Goal: Information Seeking & Learning: Learn about a topic

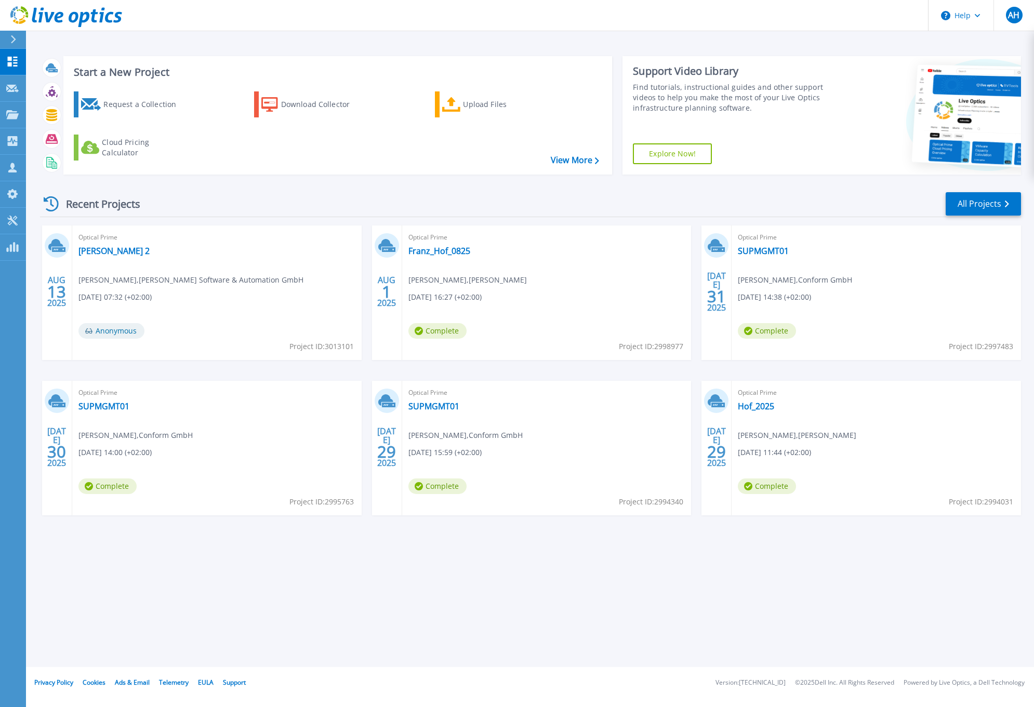
drag, startPoint x: 233, startPoint y: 565, endPoint x: 259, endPoint y: 505, distance: 65.6
click at [233, 565] on div "Start a New Project Request a Collection Download Collector Upload Files Cloud …" at bounding box center [530, 333] width 1008 height 667
click at [969, 203] on link "All Projects" at bounding box center [982, 203] width 75 height 23
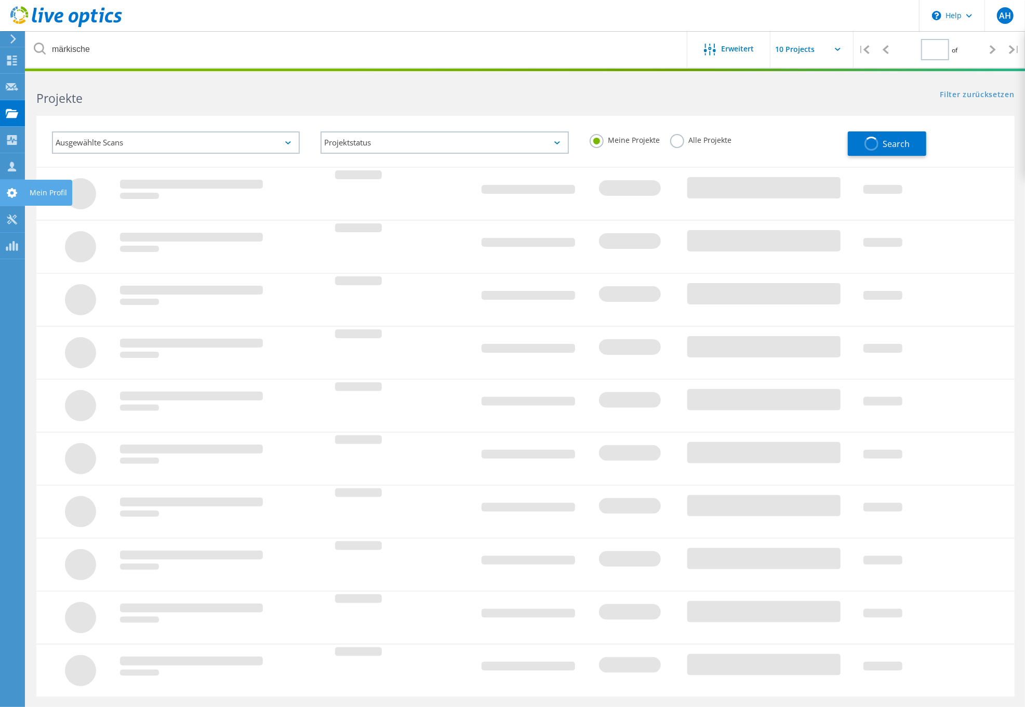
type input "1"
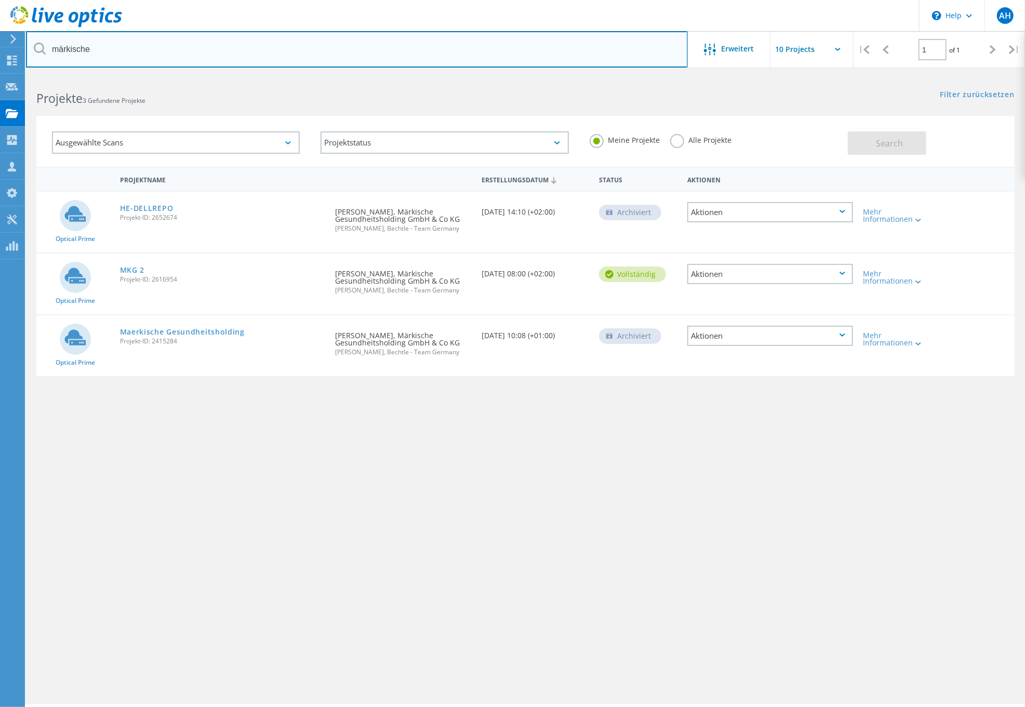
click at [143, 48] on input "märkische" at bounding box center [357, 49] width 662 height 36
type input "lewe"
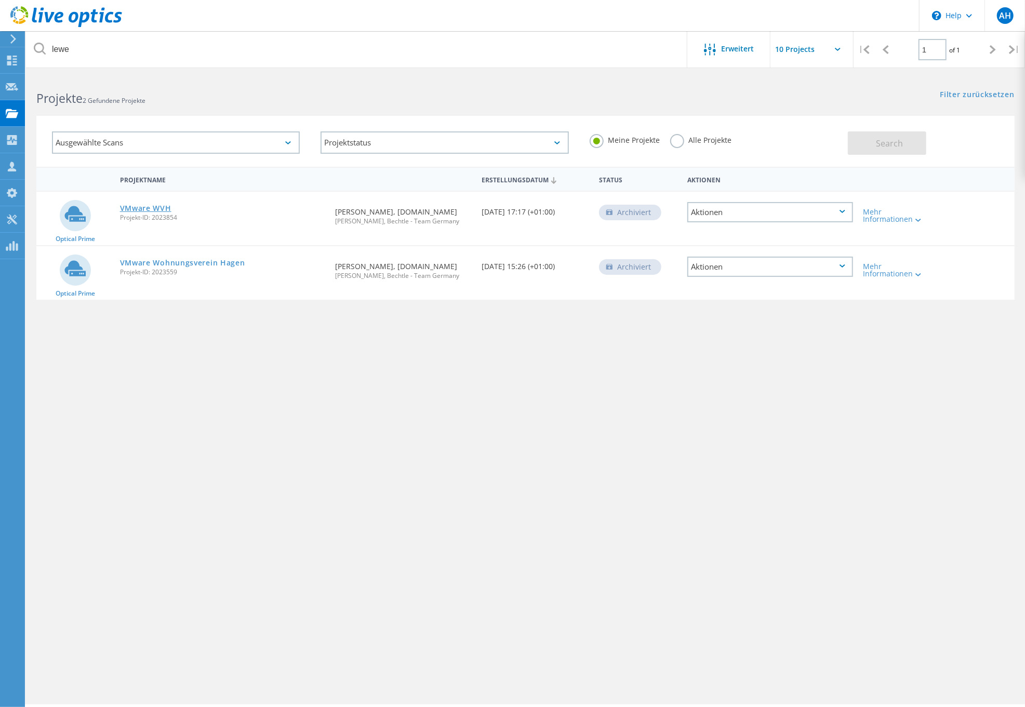
click at [152, 205] on link "VMware WVH" at bounding box center [145, 208] width 51 height 7
click at [627, 391] on div "Projektname Erstellungsdatum Status Aktionen Optical Prime VMware WVH Projekt-I…" at bounding box center [525, 302] width 978 height 270
drag, startPoint x: 422, startPoint y: 359, endPoint x: 403, endPoint y: 300, distance: 62.2
click at [422, 359] on div "Projektname Erstellungsdatum Status Aktionen Optical Prime VMware WVH Projekt-I…" at bounding box center [525, 302] width 978 height 270
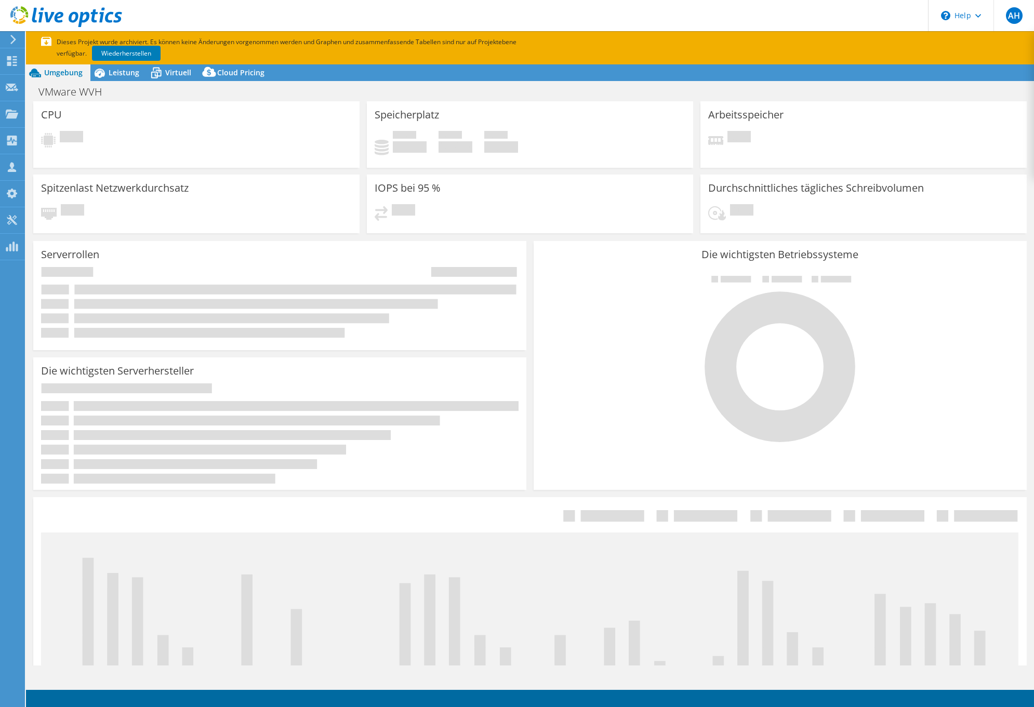
select select "EUFrankfurt"
select select "USD"
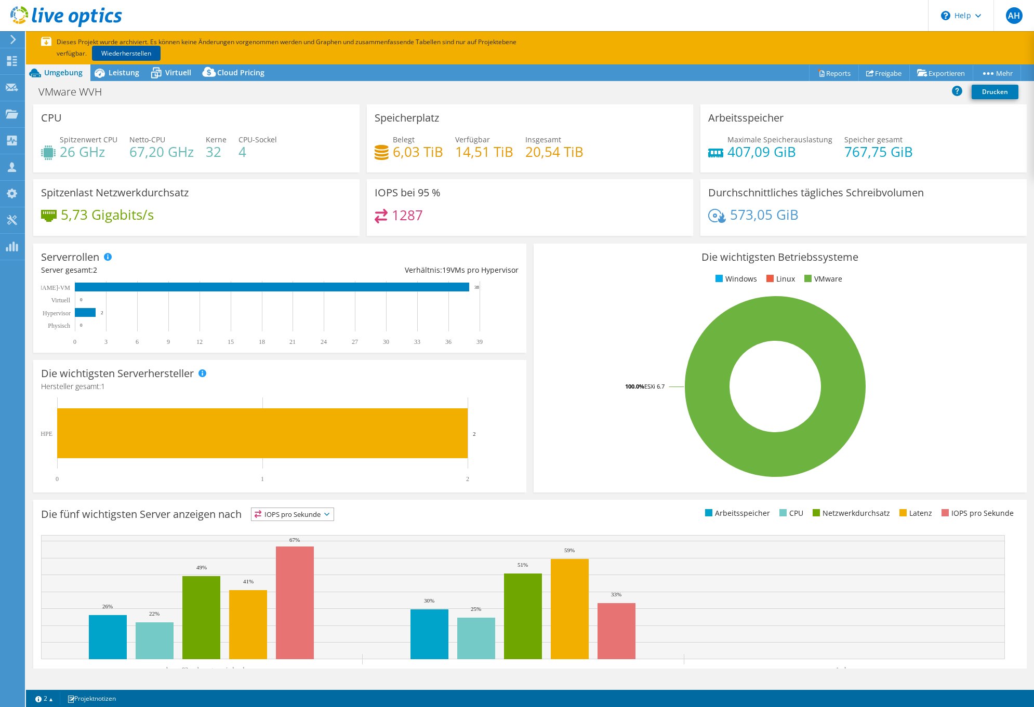
click at [139, 50] on link "Wiederherstellen" at bounding box center [126, 53] width 69 height 15
drag, startPoint x: 383, startPoint y: 108, endPoint x: 475, endPoint y: 168, distance: 110.2
click at [475, 168] on div "Speicherplatz Belegt 6,03 TiB Verfügbar 14,51 TiB Insgesamt 20,54 TiB" at bounding box center [530, 138] width 326 height 68
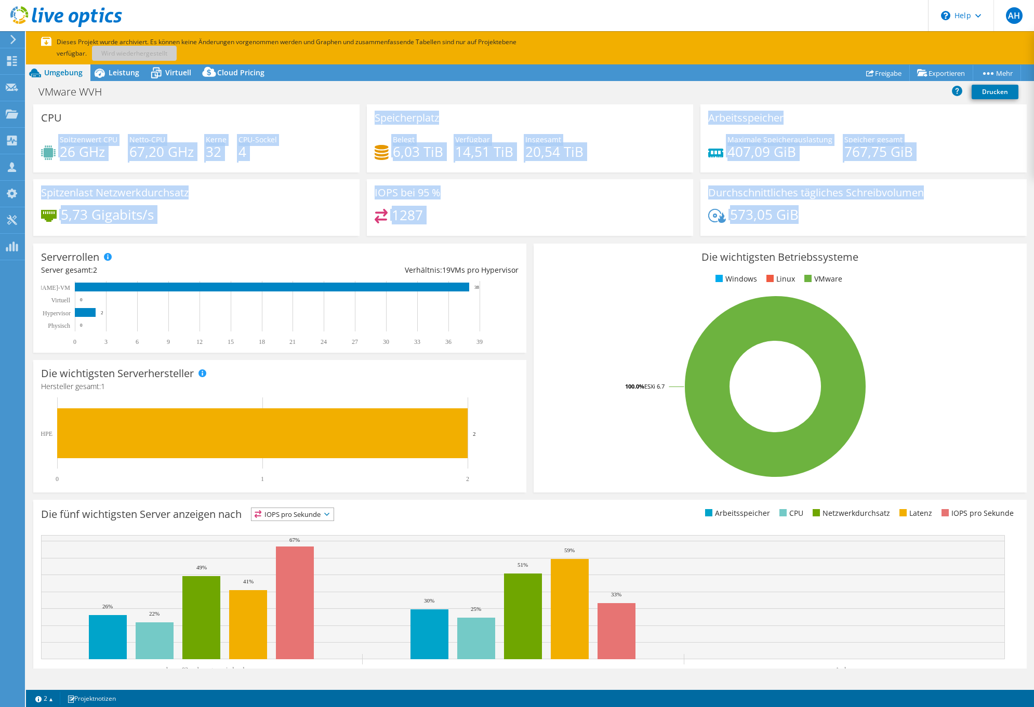
drag, startPoint x: 926, startPoint y: 215, endPoint x: 50, endPoint y: 126, distance: 880.2
click at [50, 126] on div "CPU Spitzenwert CPU 26 GHz Netto-CPU 67,20 GHz Kerne 32 CPU-Sockel 4 Speicherpl…" at bounding box center [530, 173] width 1000 height 138
click at [50, 126] on div "CPU Spitzenwert CPU 26 GHz Netto-CPU 67,20 GHz Kerne 32 CPU-Sockel 4" at bounding box center [196, 138] width 326 height 68
drag, startPoint x: 44, startPoint y: 116, endPoint x: 837, endPoint y: 227, distance: 801.4
click at [837, 227] on div "CPU Spitzenwert CPU 26 GHz Netto-CPU 67,20 GHz Kerne 32 CPU-Sockel 4 Speicherpl…" at bounding box center [530, 173] width 1000 height 138
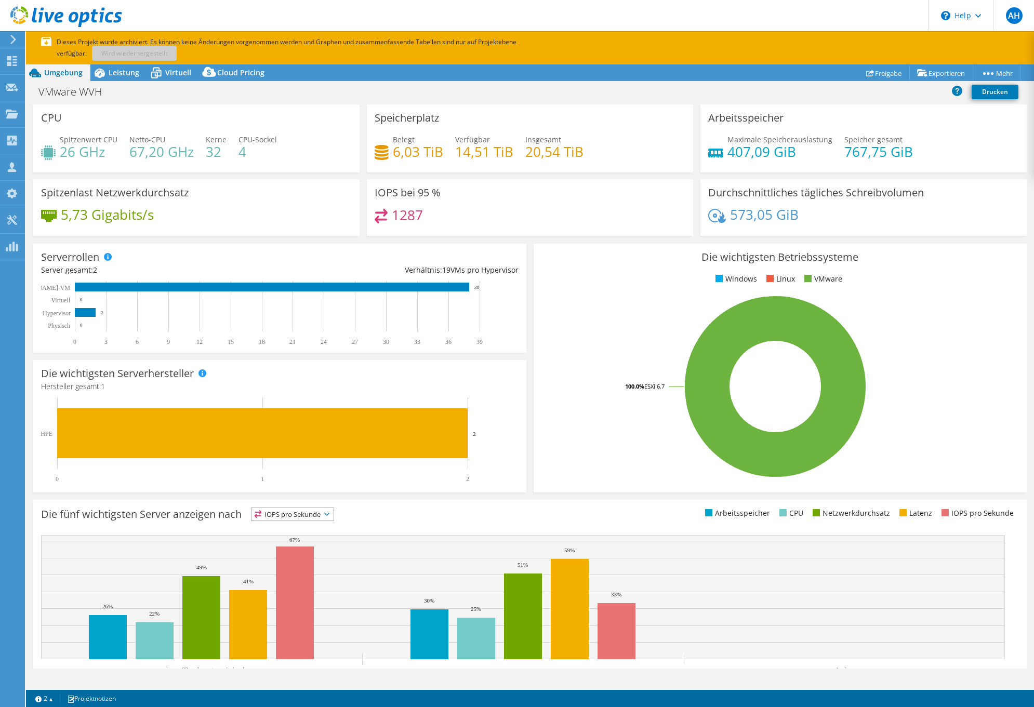
click at [837, 227] on div "573,05 GiB" at bounding box center [863, 220] width 311 height 22
drag, startPoint x: 857, startPoint y: 219, endPoint x: 196, endPoint y: 188, distance: 661.9
click at [196, 188] on div "CPU Spitzenwert CPU 26 GHz Netto-CPU 67,20 GHz Kerne 32 CPU-Sockel 4 Speicherpl…" at bounding box center [530, 173] width 1000 height 138
click at [196, 188] on div "Spitzenlast Netzwerkdurchsatz 5,73 Gigabits/s" at bounding box center [196, 207] width 326 height 57
click at [349, 179] on div "Spitzenlast Netzwerkdurchsatz 5,73 Gigabits/s" at bounding box center [196, 207] width 326 height 57
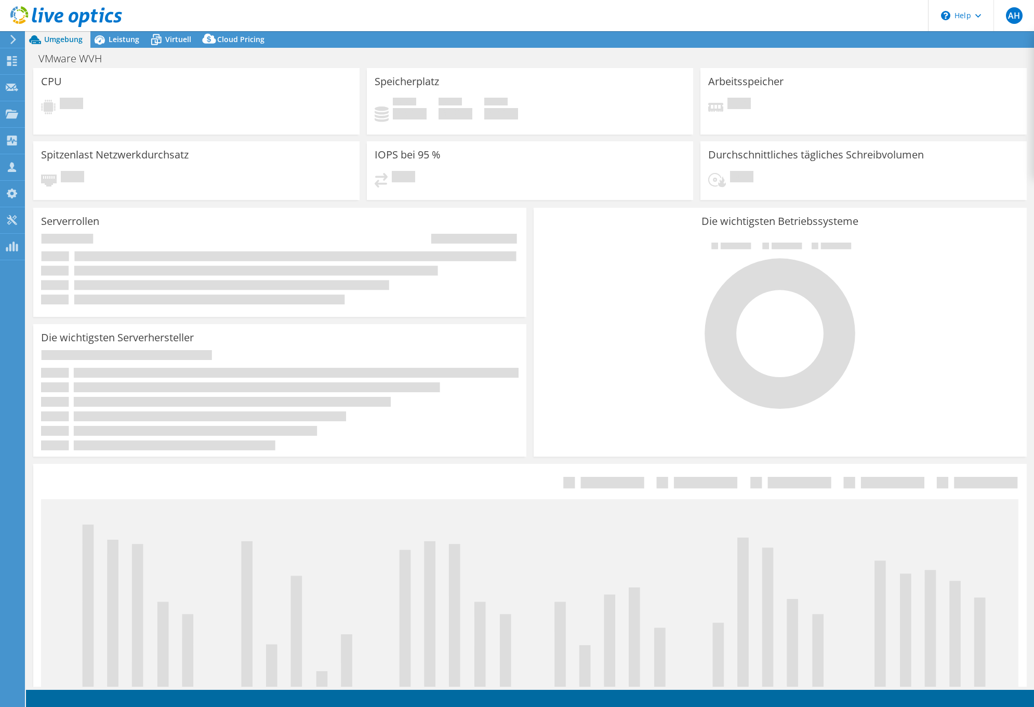
select select "EUFrankfurt"
select select "USD"
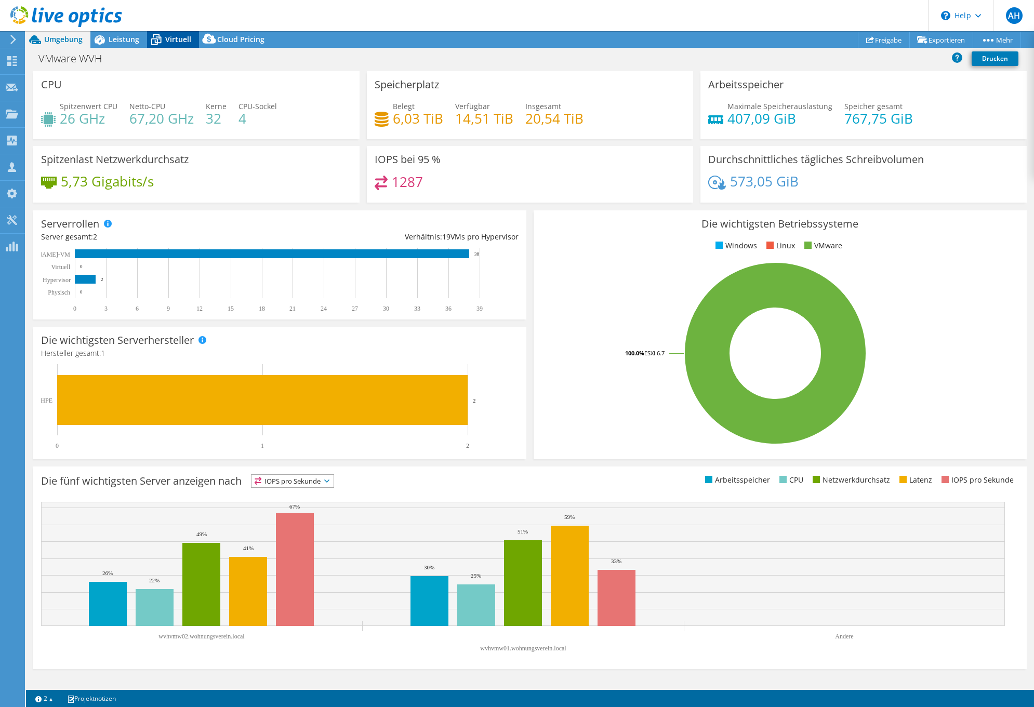
drag, startPoint x: 170, startPoint y: 34, endPoint x: 174, endPoint y: 47, distance: 13.6
click at [170, 34] on span "Virtuell" at bounding box center [178, 39] width 26 height 10
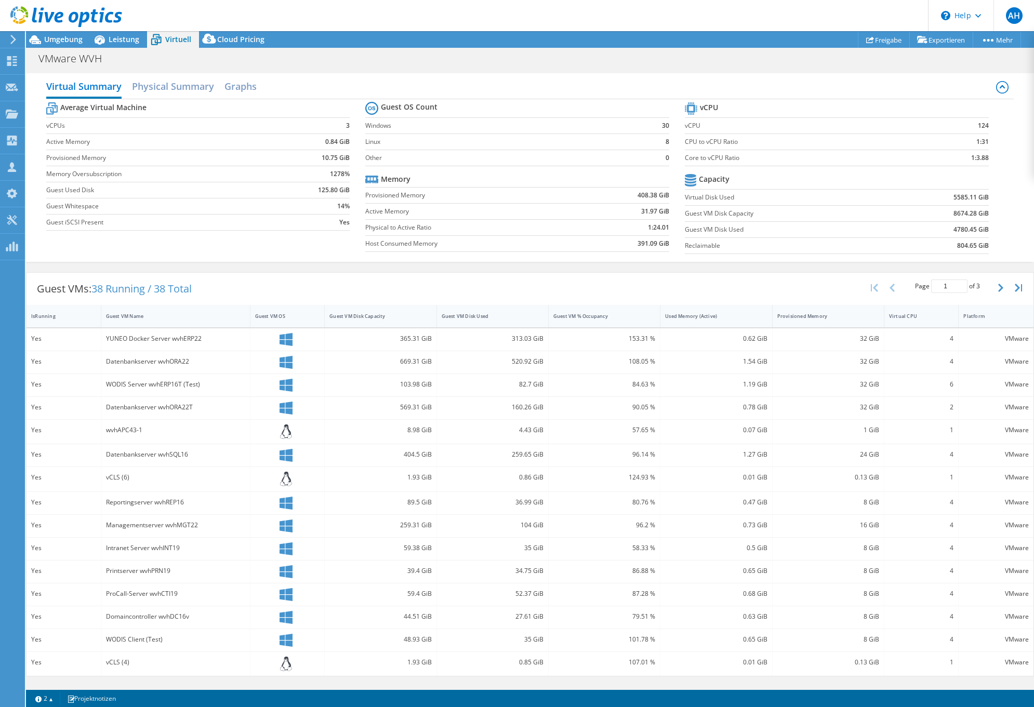
click at [585, 333] on div "153.31 %" at bounding box center [604, 338] width 102 height 11
drag, startPoint x: 424, startPoint y: 419, endPoint x: 421, endPoint y: 425, distance: 6.5
click at [424, 420] on div "8.98 GiB" at bounding box center [381, 432] width 112 height 24
click at [999, 286] on icon "button" at bounding box center [1000, 288] width 5 height 8
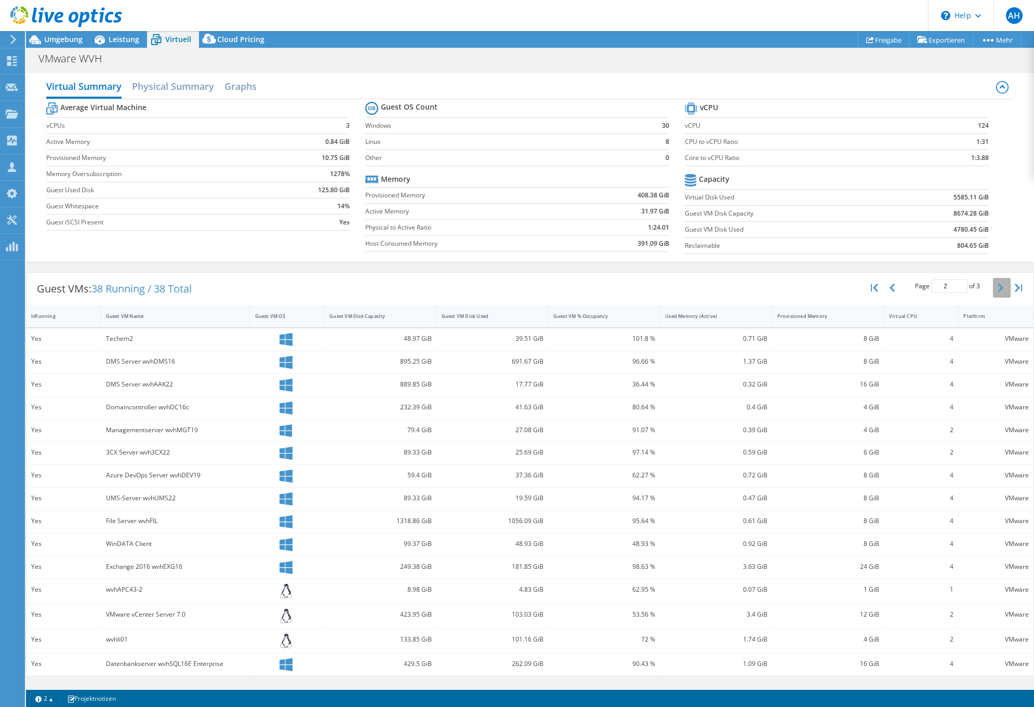
click at [998, 288] on icon "button" at bounding box center [1000, 288] width 5 height 8
type input "3"
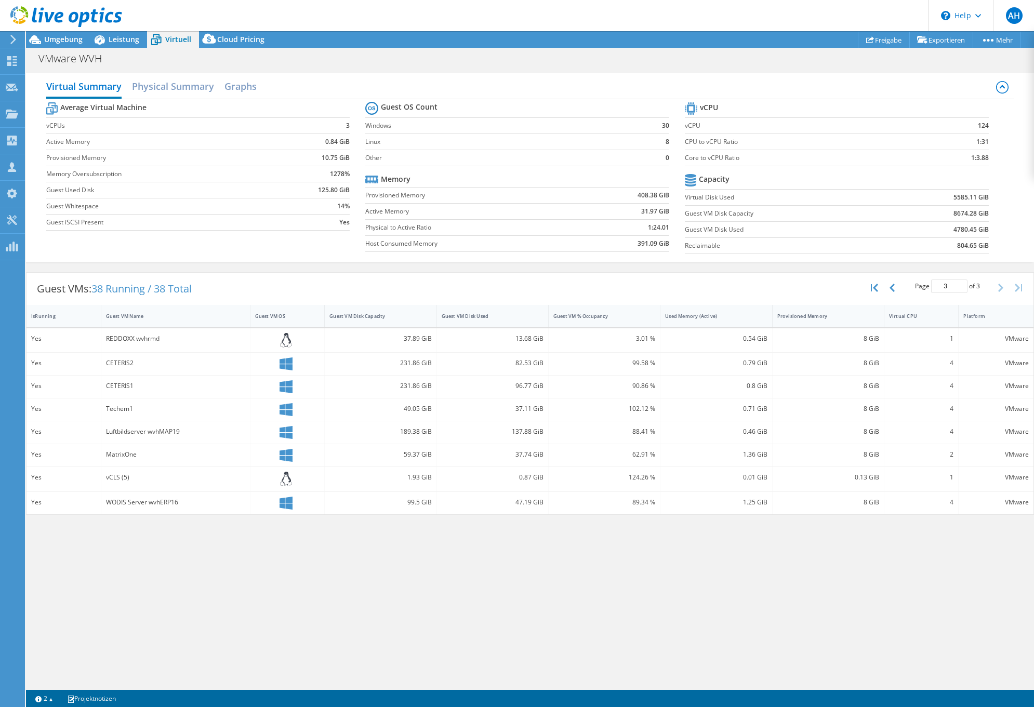
click at [430, 546] on div "Virtual Summary Physical Summary Graphs Average Virtual Machine vCPUs 3 Active …" at bounding box center [530, 377] width 1008 height 619
drag, startPoint x: 126, startPoint y: 39, endPoint x: 128, endPoint y: 61, distance: 22.0
click at [126, 38] on span "Leistung" at bounding box center [124, 39] width 31 height 10
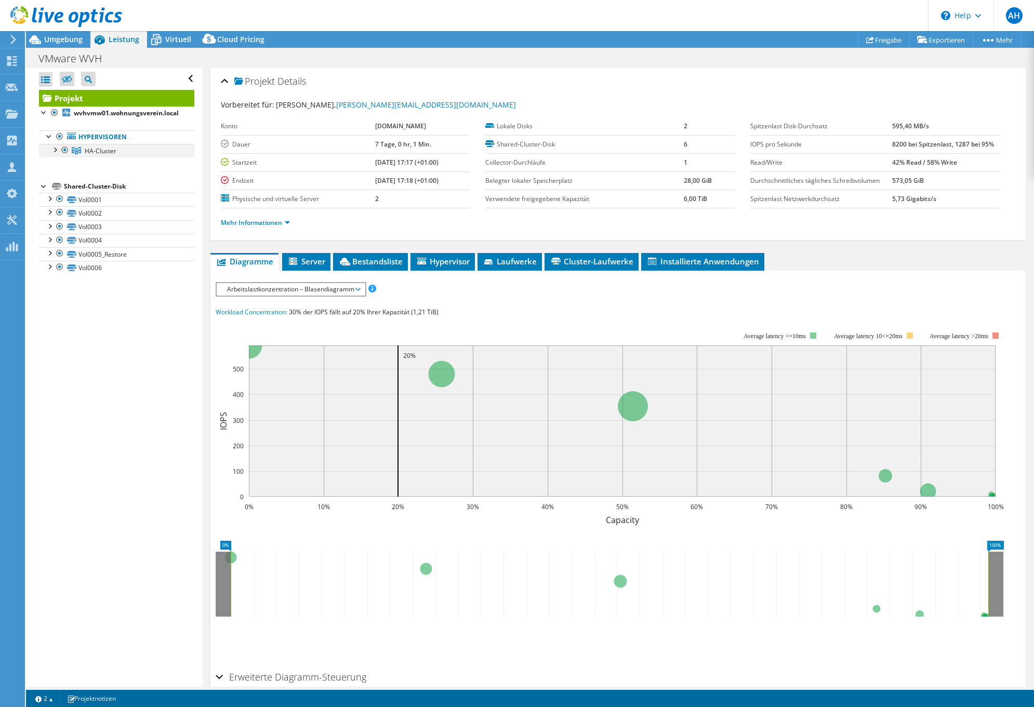
click at [55, 148] on div at bounding box center [54, 149] width 10 height 10
click at [177, 169] on link "wvhvmw01.wohnungsverein.local" at bounding box center [116, 164] width 155 height 14
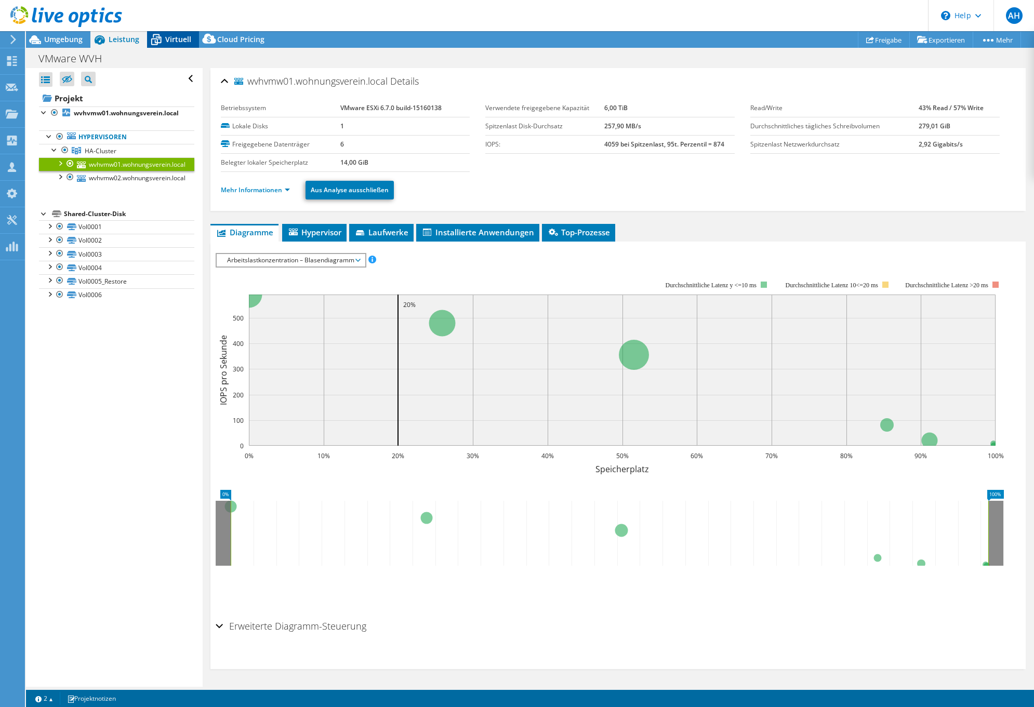
click at [166, 42] on span "Virtuell" at bounding box center [178, 39] width 26 height 10
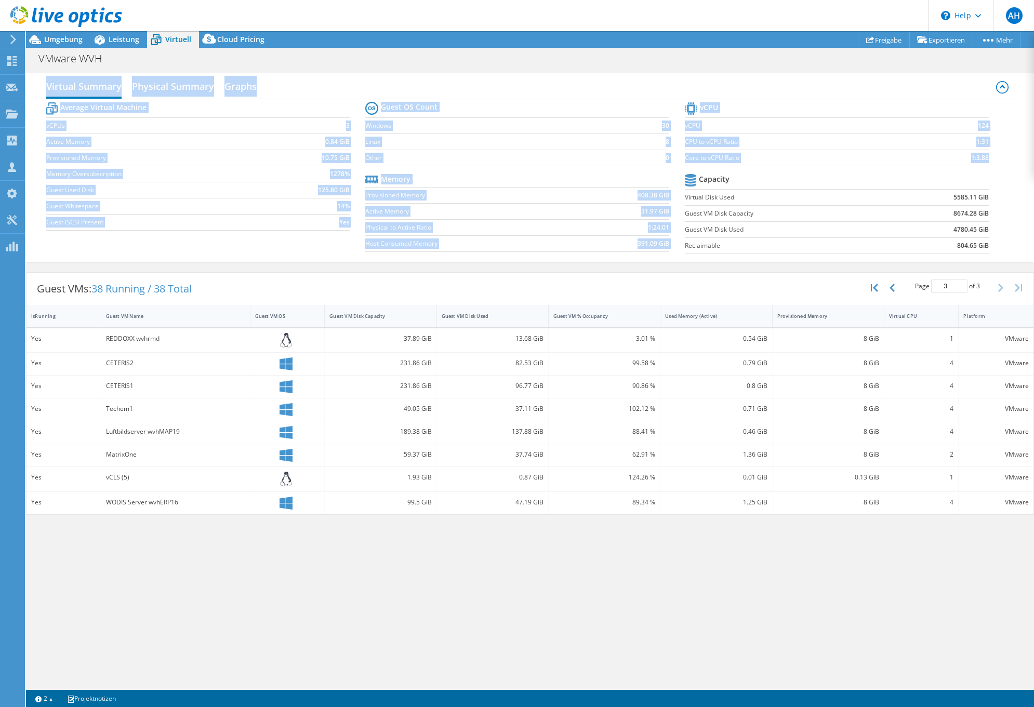
drag, startPoint x: 1006, startPoint y: 252, endPoint x: 38, endPoint y: 90, distance: 981.0
click at [38, 90] on div "Virtual Summary Physical Summary Graphs Average Virtual Machine vCPUs 3 Active …" at bounding box center [530, 167] width 1008 height 189
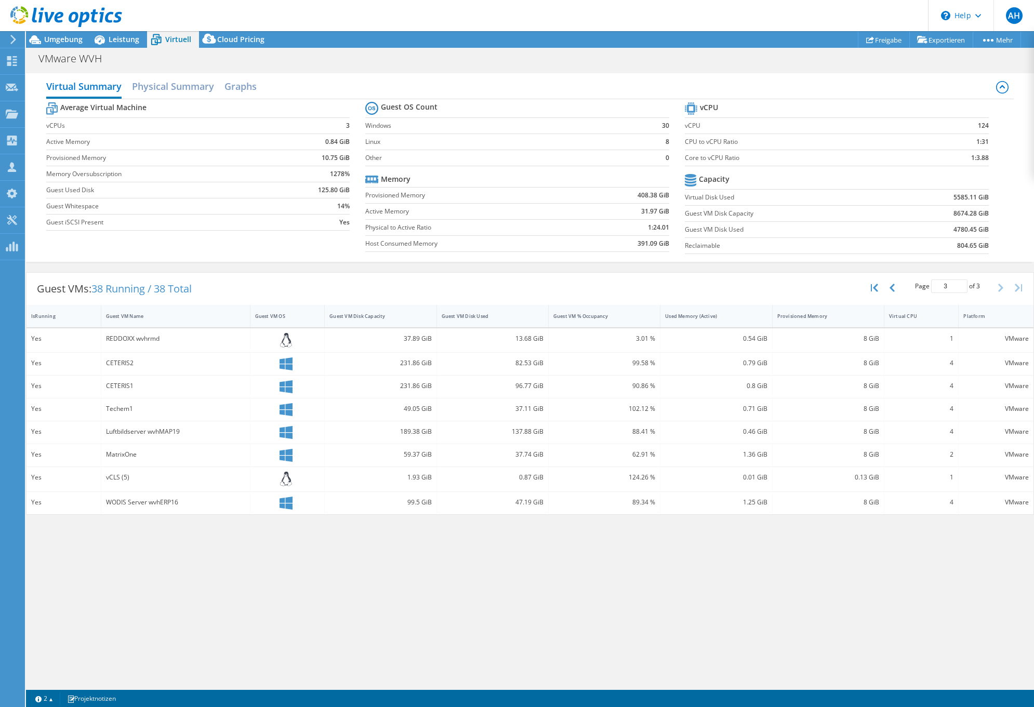
click at [38, 88] on div "Virtual Summary Physical Summary Graphs Average Virtual Machine vCPUs 3 Active …" at bounding box center [530, 167] width 1008 height 189
click at [70, 37] on span "Umgebung" at bounding box center [63, 39] width 38 height 10
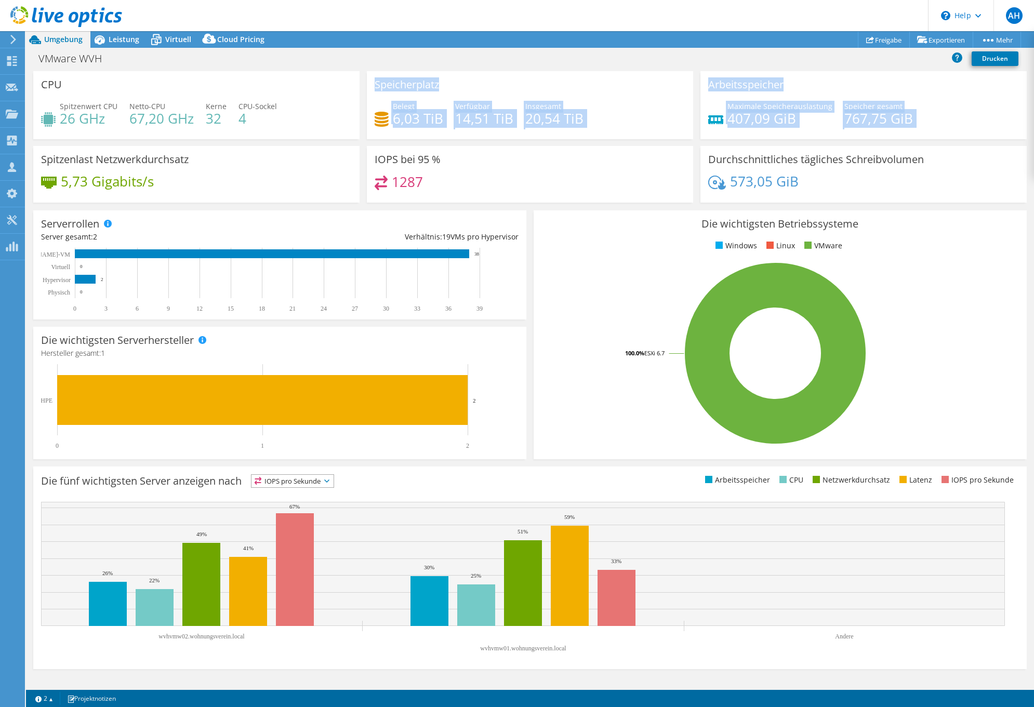
drag, startPoint x: 251, startPoint y: 116, endPoint x: 101, endPoint y: 146, distance: 153.2
click at [101, 146] on div "CPU Spitzenwert CPU 26 GHz Netto-CPU 67,20 GHz Kerne 32 CPU-Sockel 4 Speicherpl…" at bounding box center [530, 140] width 1000 height 138
click at [101, 146] on div "Spitzenlast Netzwerkdurchsatz 5,73 Gigabits/s" at bounding box center [196, 174] width 326 height 57
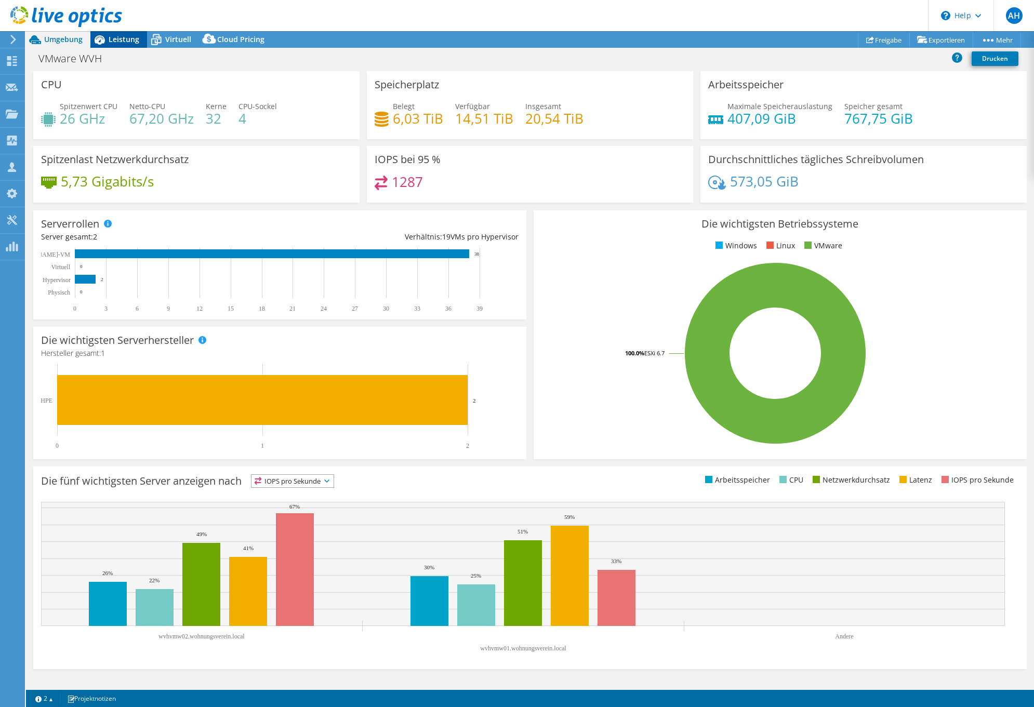
click at [124, 37] on span "Leistung" at bounding box center [124, 39] width 31 height 10
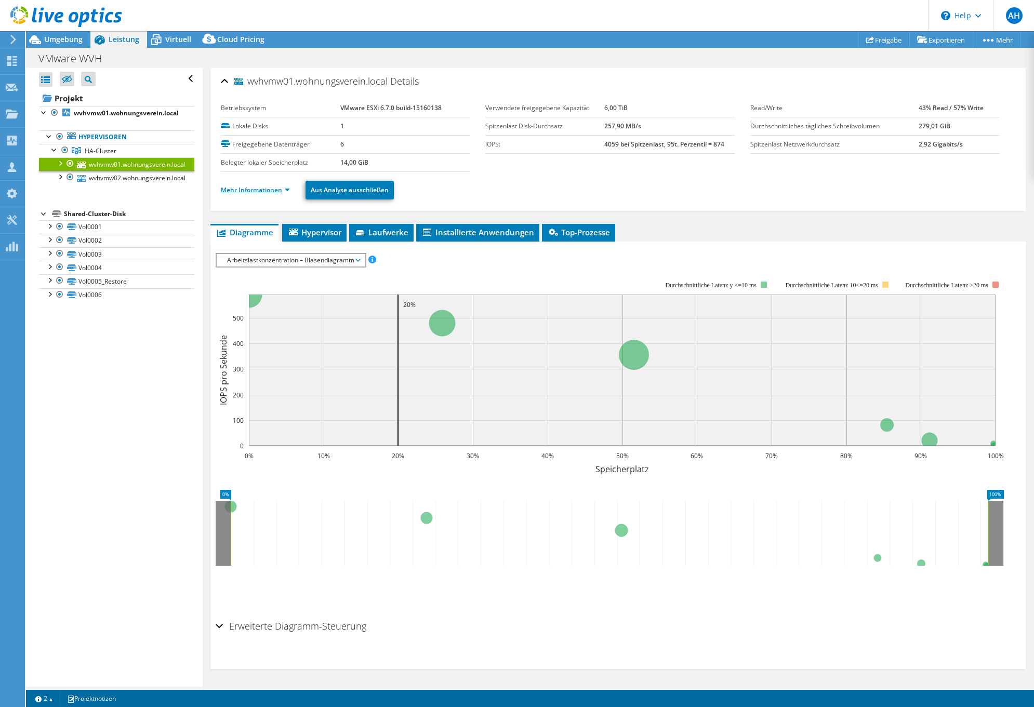
click at [289, 187] on link "Mehr Informationen" at bounding box center [255, 189] width 69 height 9
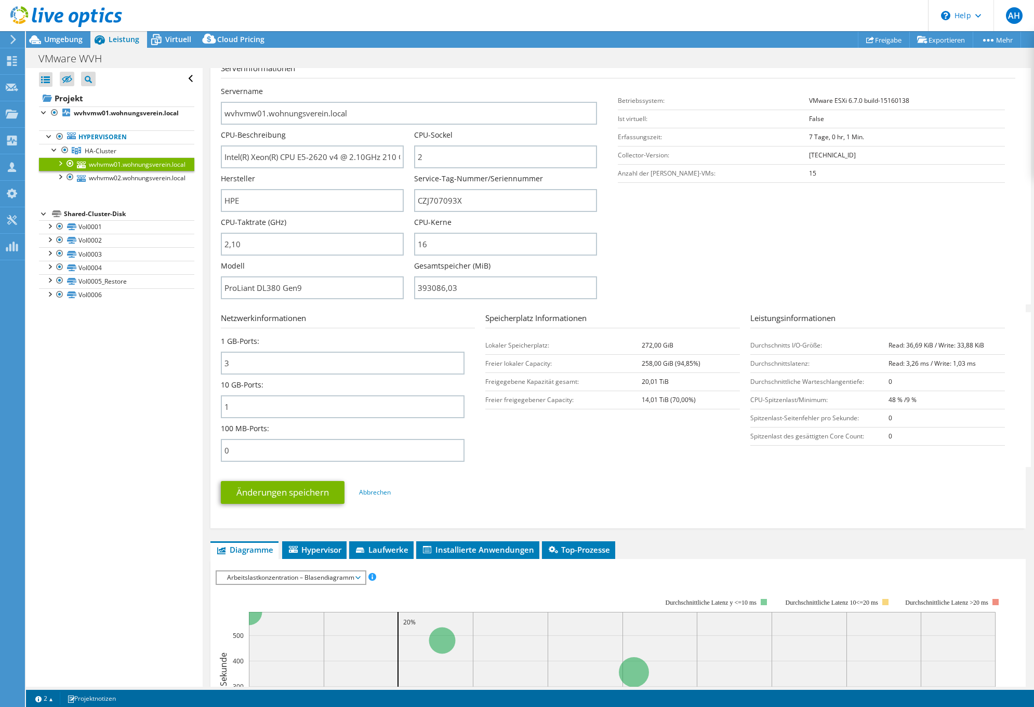
scroll to position [466, 0]
